Goal: Information Seeking & Learning: Learn about a topic

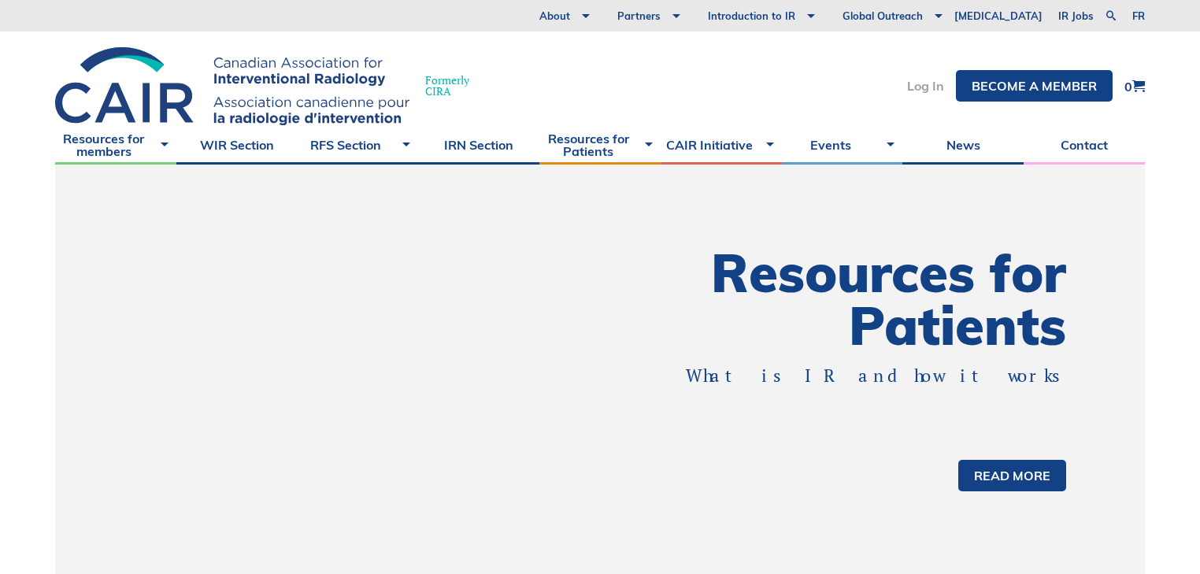
click at [923, 82] on link "Log In" at bounding box center [925, 86] width 37 height 13
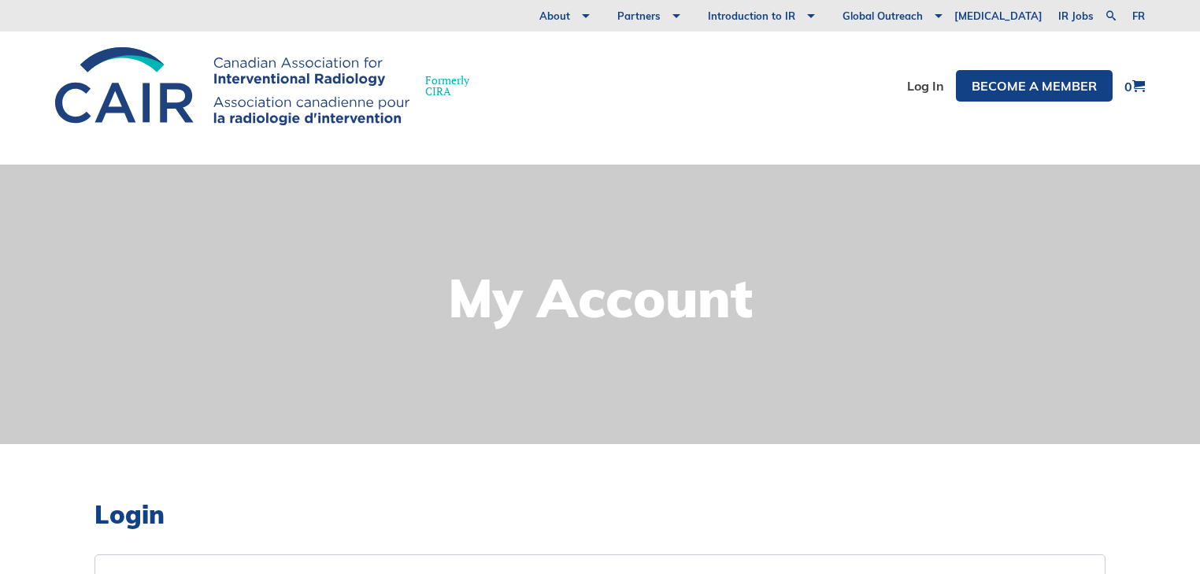
scroll to position [315, 0]
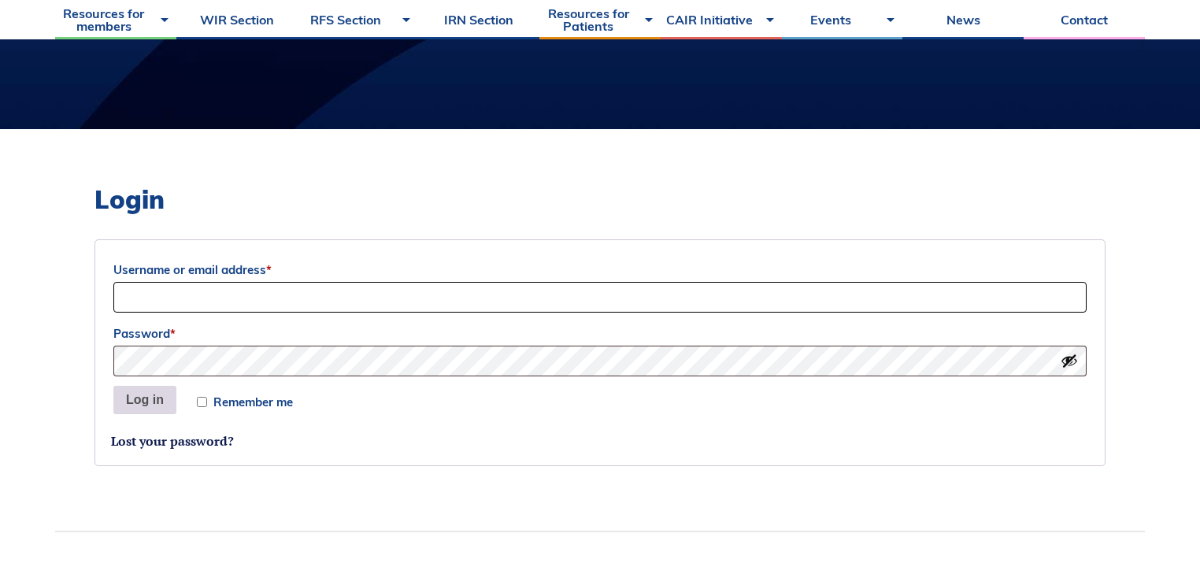
type input "Siri"
click at [151, 397] on button "Log in" at bounding box center [144, 400] width 63 height 28
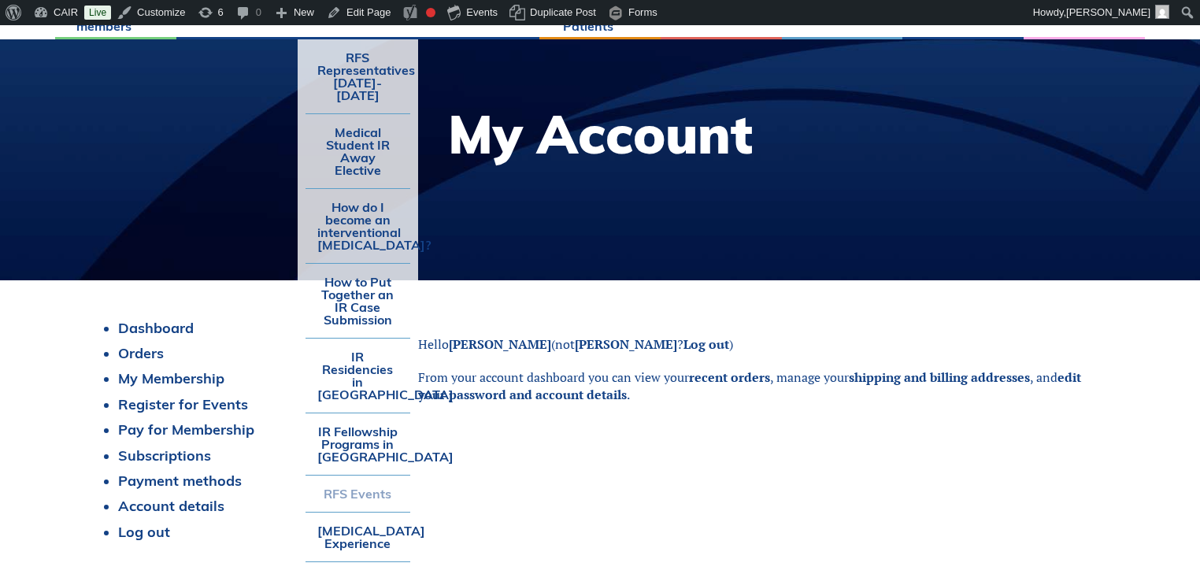
scroll to position [315, 0]
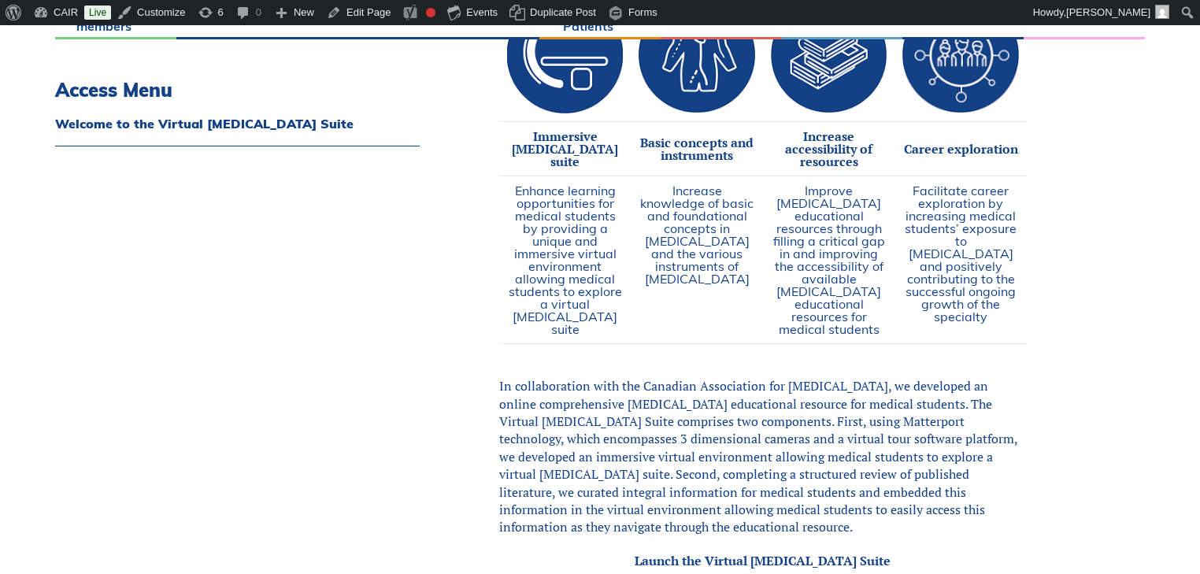
scroll to position [504, 0]
